Goal: Complete application form: Complete application form

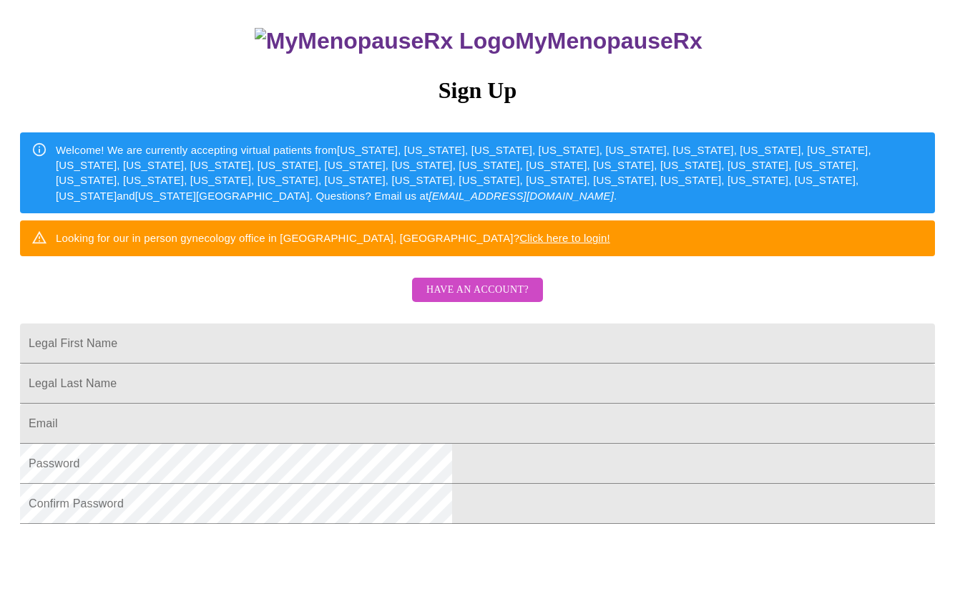
scroll to position [130, 0]
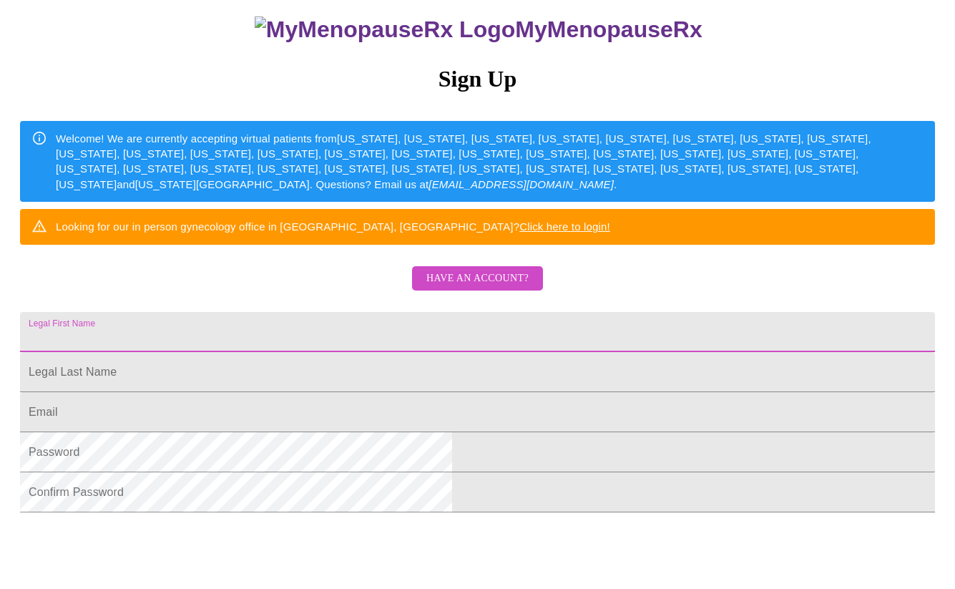
click at [462, 352] on input "Legal First Name" at bounding box center [477, 332] width 915 height 40
type input "Roslyn"
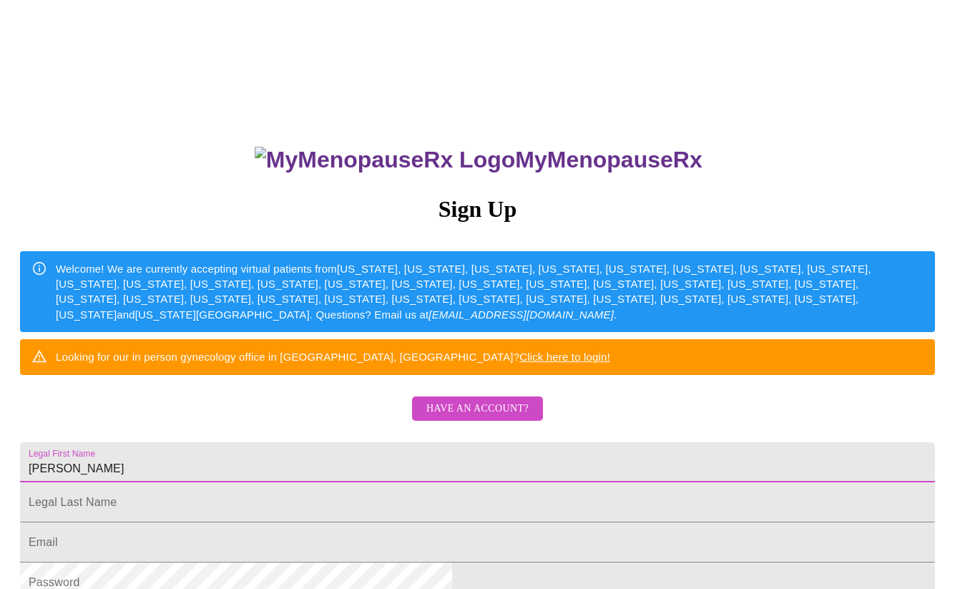
scroll to position [0, 0]
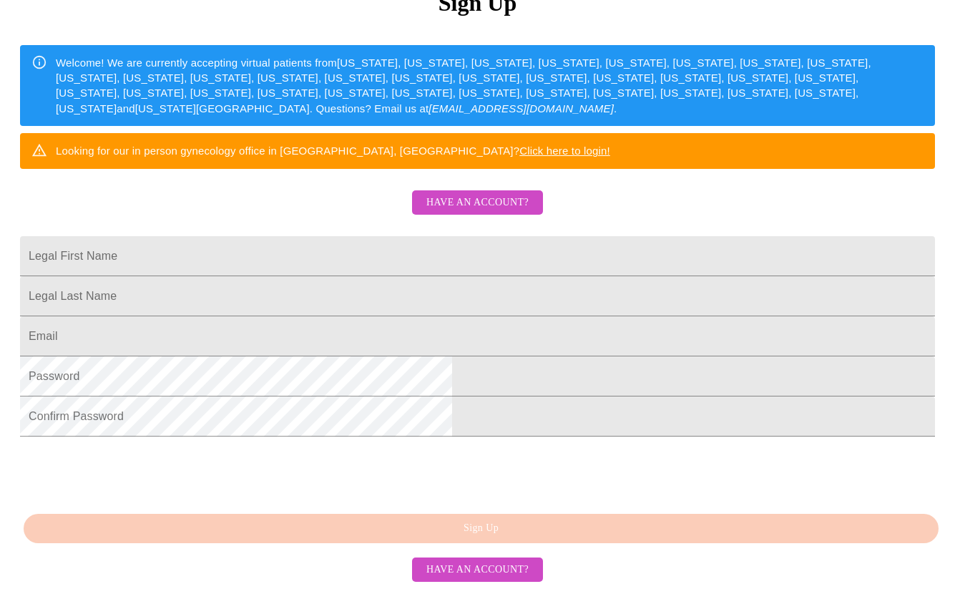
scroll to position [313, 0]
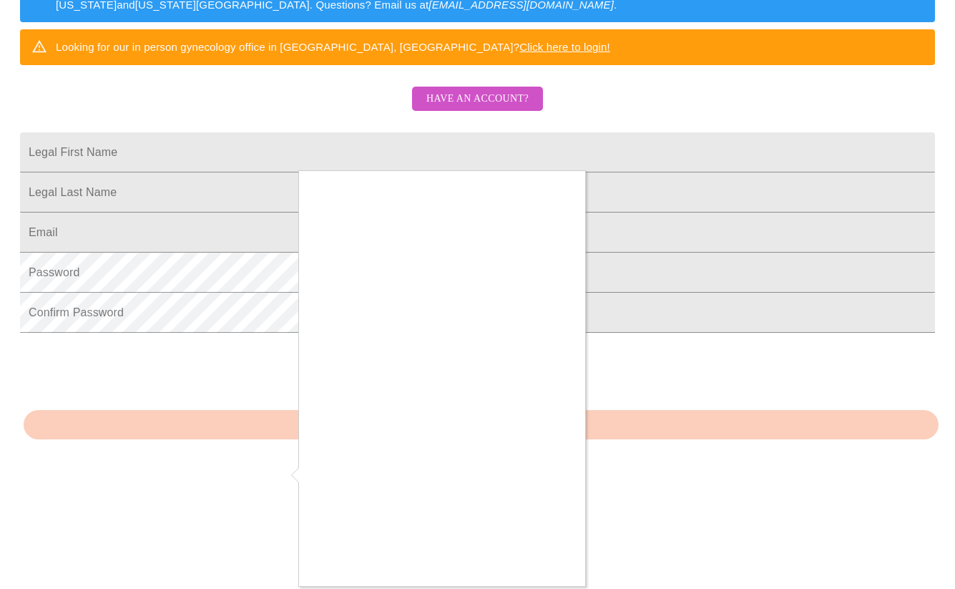
click at [782, 457] on div at bounding box center [477, 294] width 955 height 589
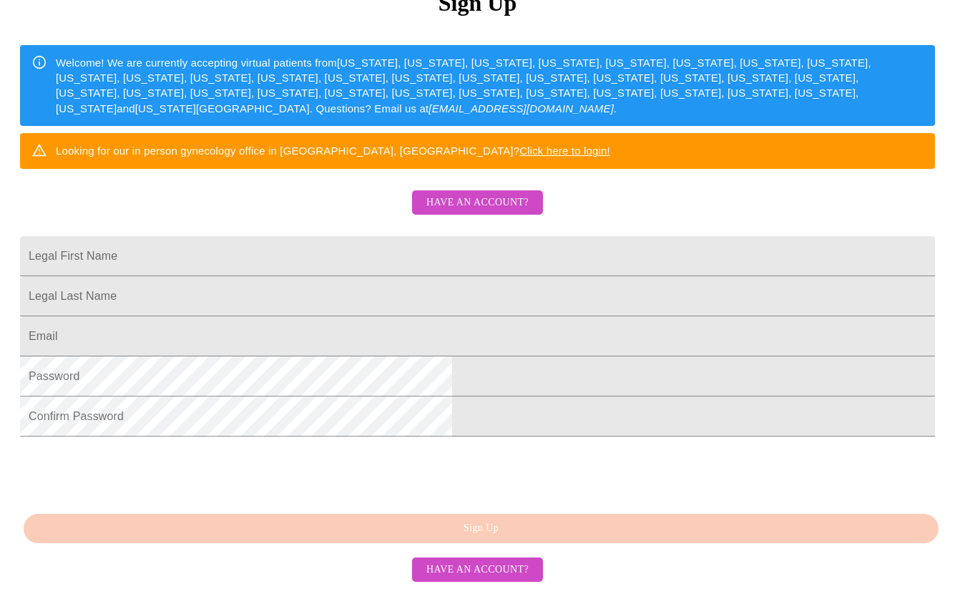
click at [492, 194] on span "Have an account?" at bounding box center [478, 203] width 102 height 18
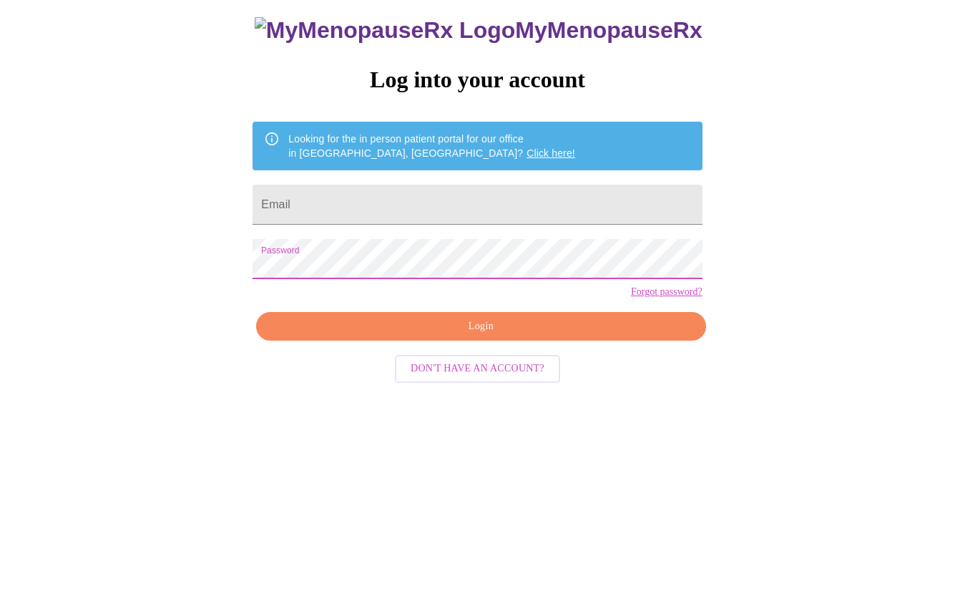
scroll to position [14, 0]
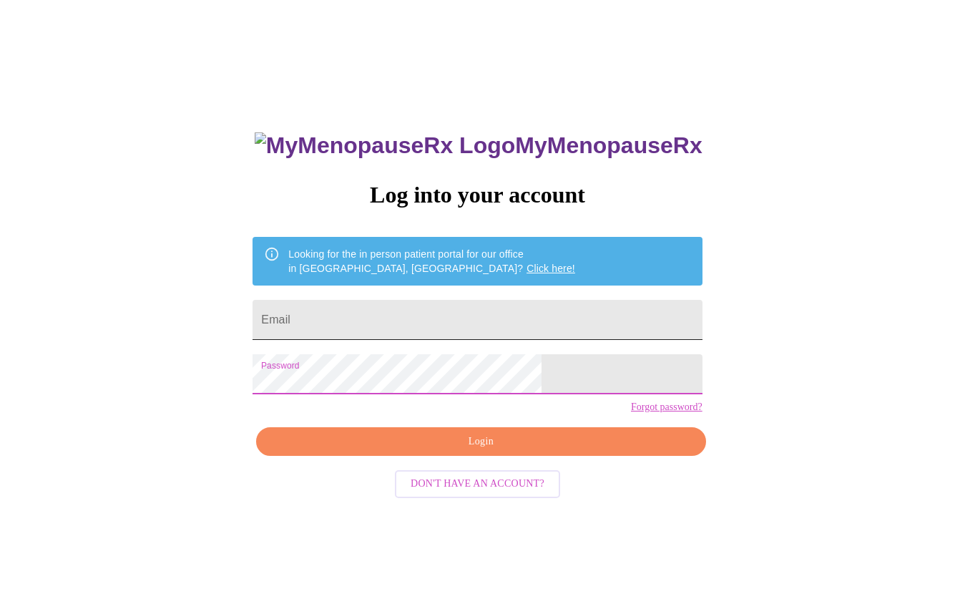
click at [424, 313] on input "Email" at bounding box center [477, 320] width 449 height 40
